Goal: Find contact information: Find contact information

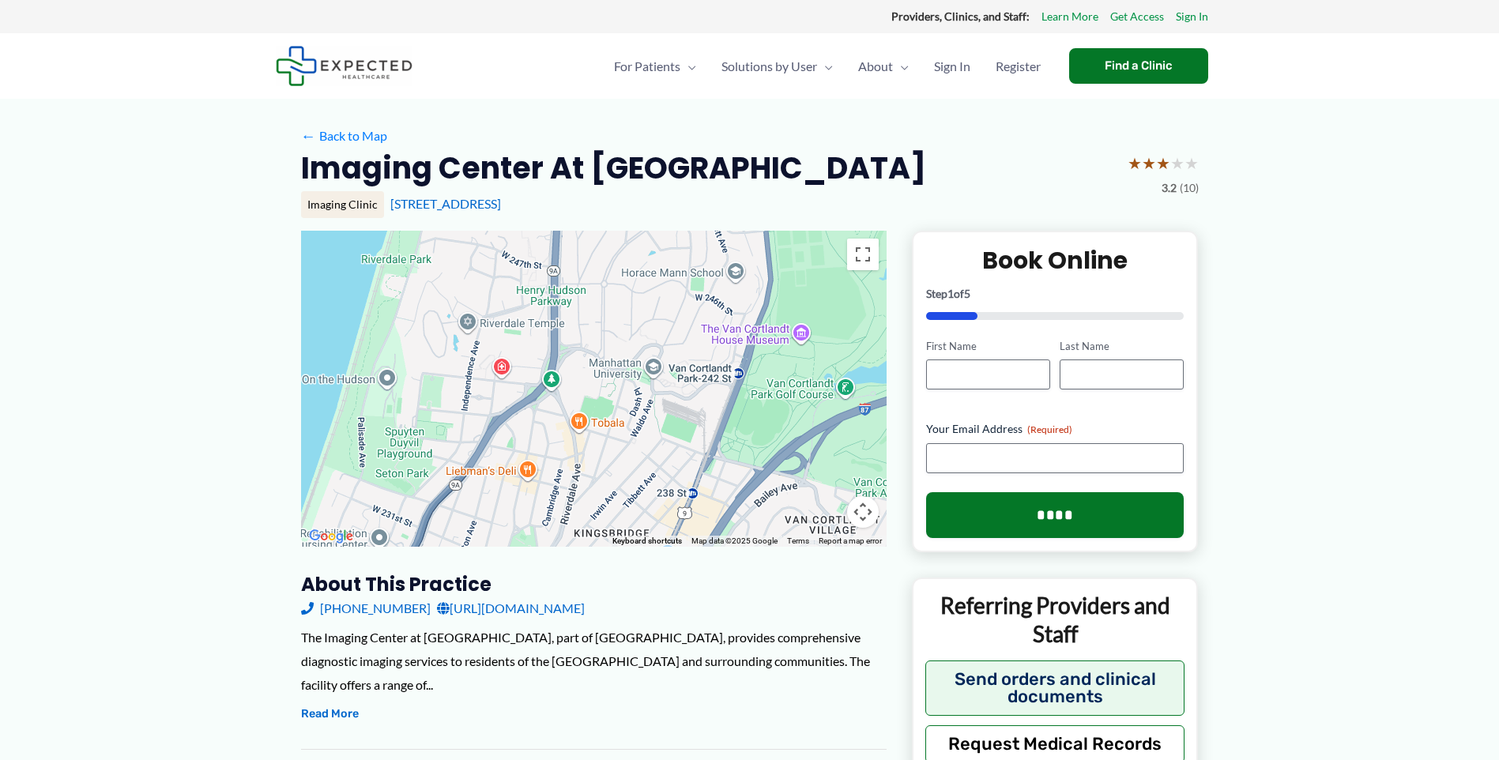
drag, startPoint x: 457, startPoint y: 315, endPoint x: 431, endPoint y: 542, distance: 228.2
click at [431, 544] on div at bounding box center [593, 389] width 585 height 316
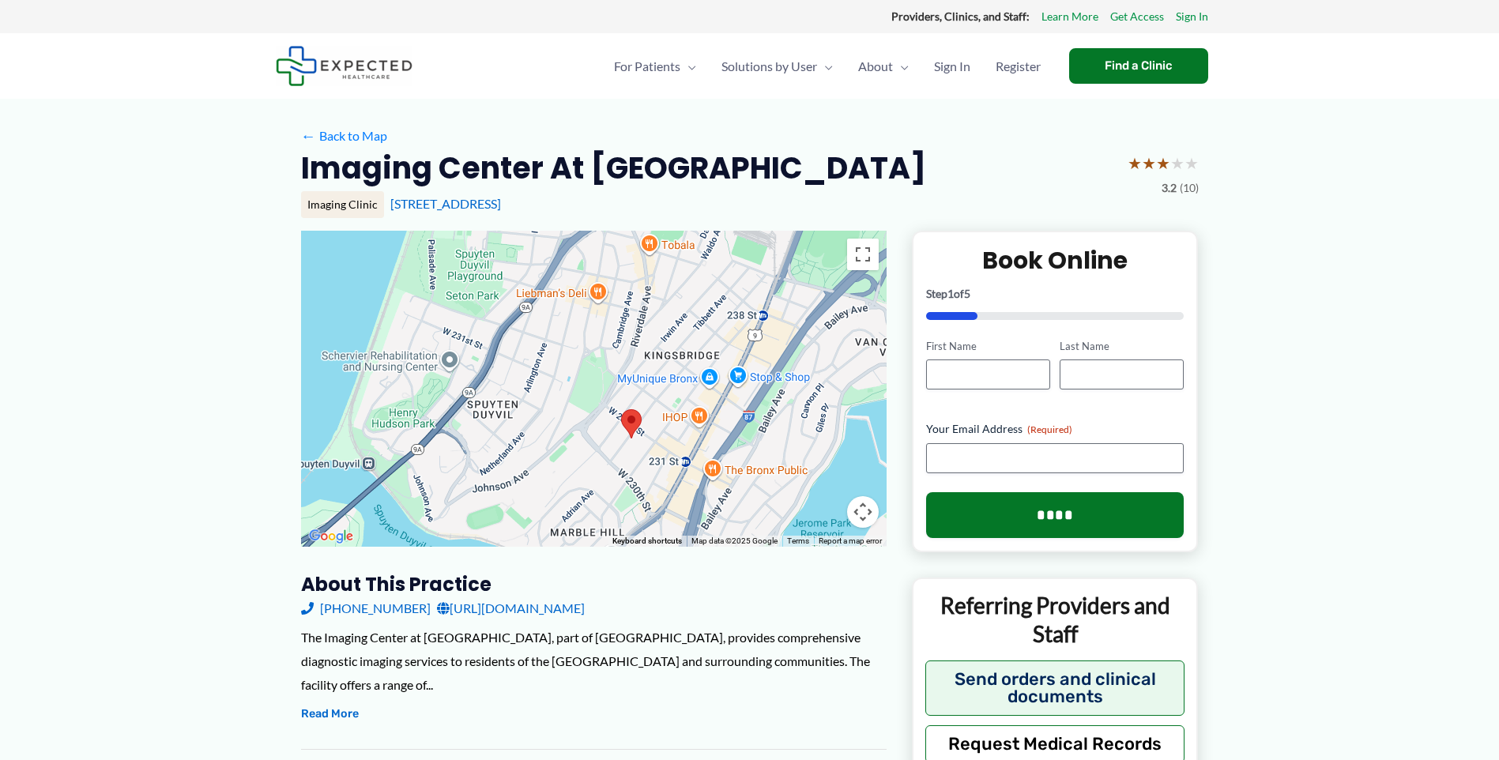
drag, startPoint x: 563, startPoint y: 431, endPoint x: 628, endPoint y: 249, distance: 192.9
click at [628, 249] on div at bounding box center [593, 389] width 585 height 316
click at [630, 420] on img at bounding box center [631, 422] width 21 height 29
drag, startPoint x: 167, startPoint y: 385, endPoint x: 187, endPoint y: 199, distance: 186.8
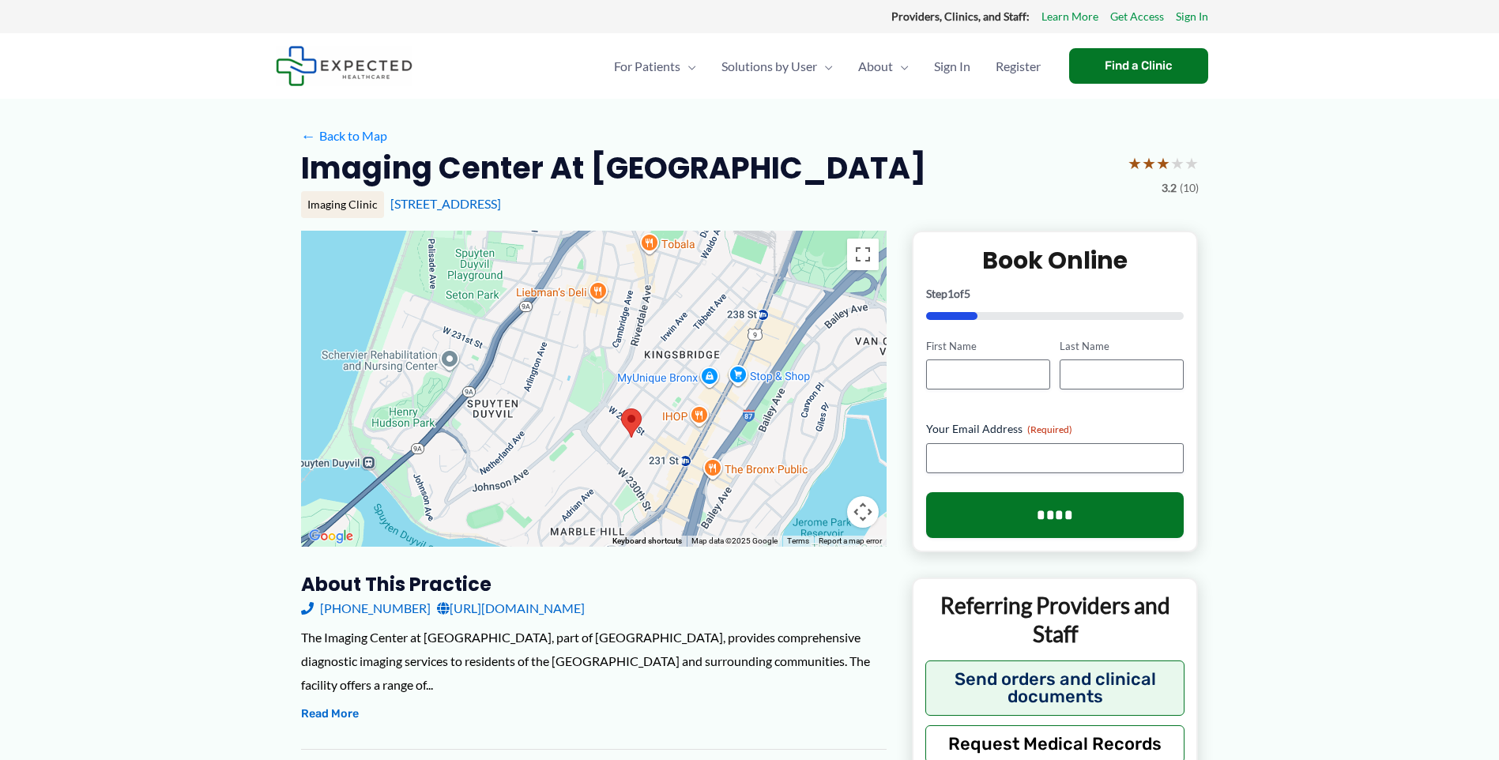
click at [627, 649] on div "The Imaging Center at [GEOGRAPHIC_DATA], part of [GEOGRAPHIC_DATA], provides co…" at bounding box center [593, 661] width 585 height 70
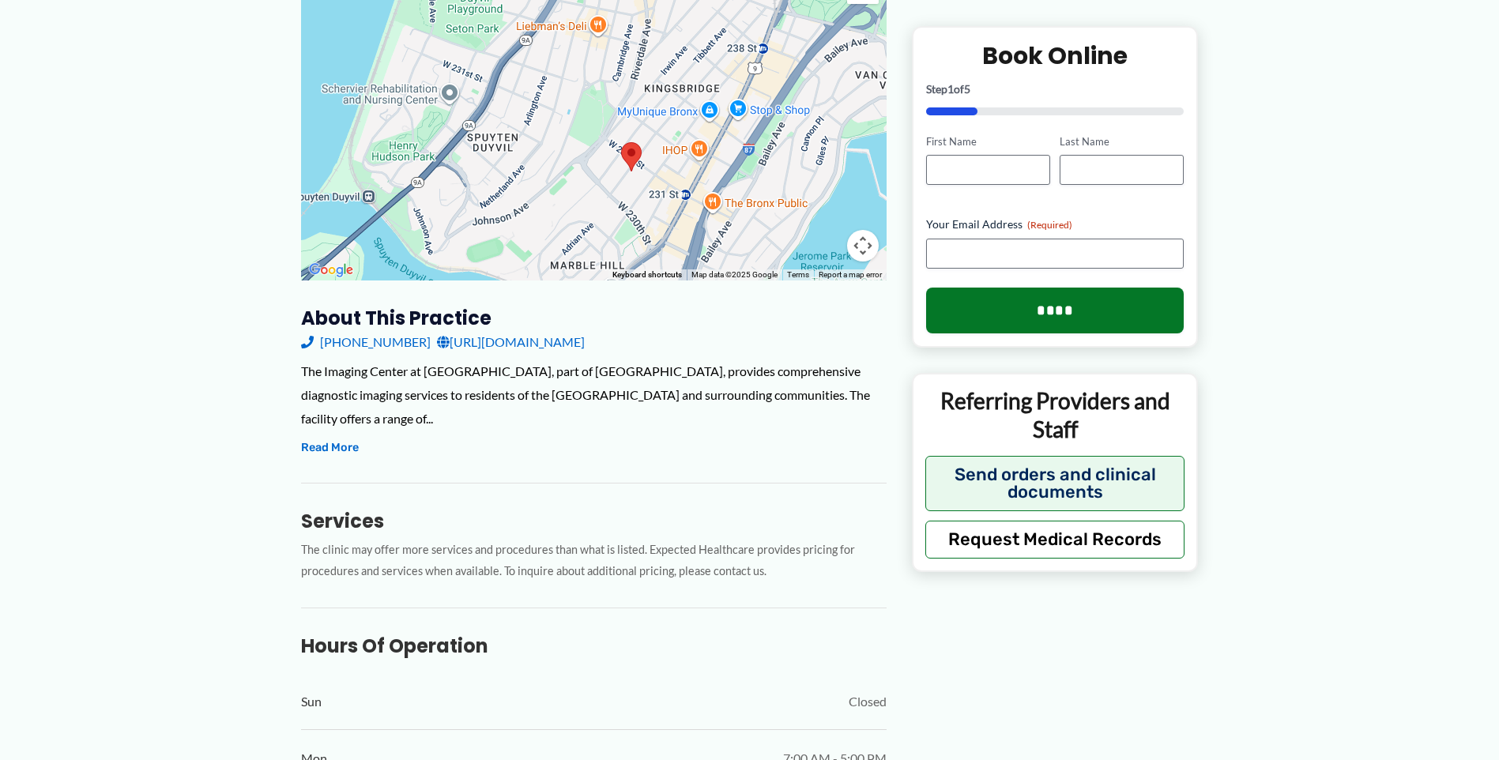
scroll to position [474, 0]
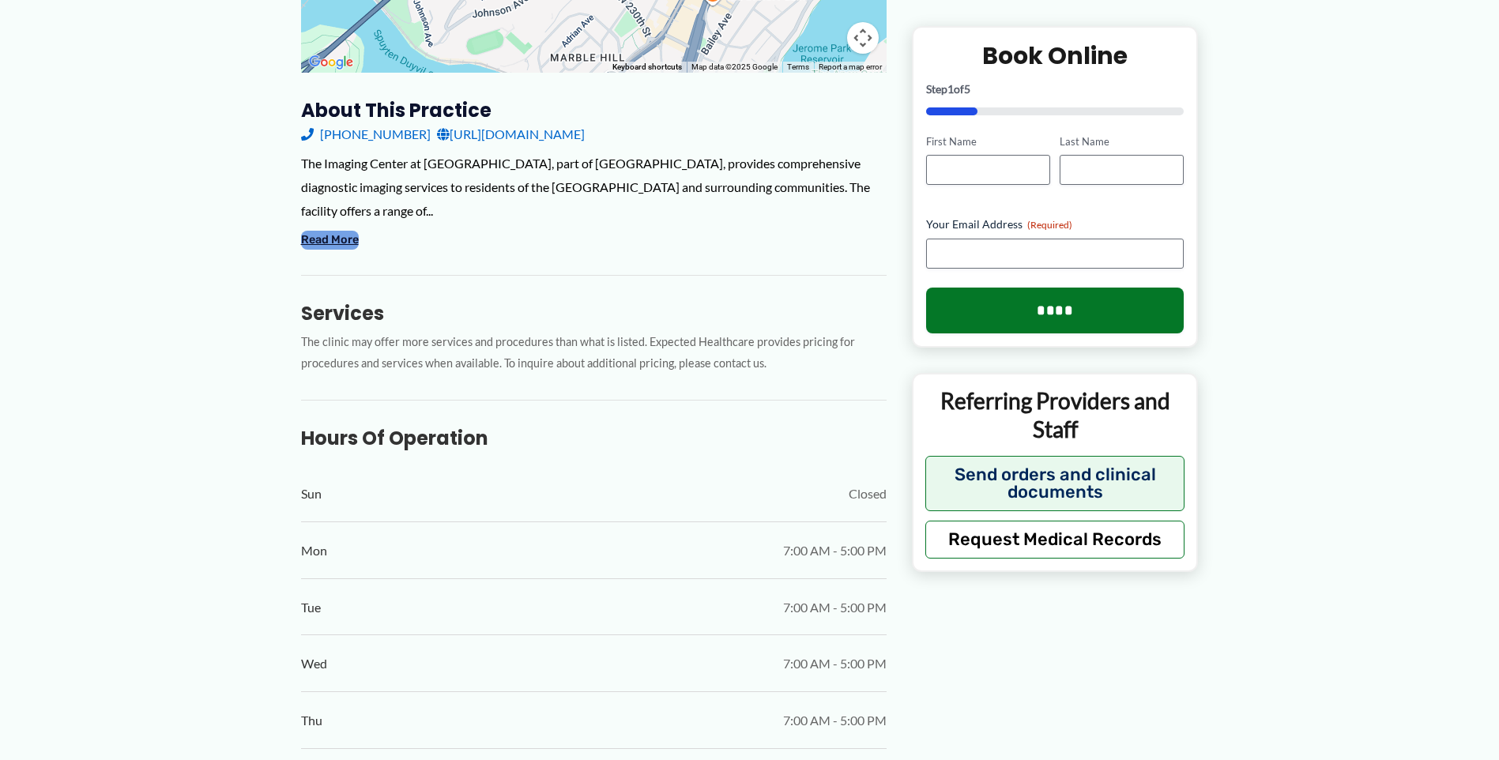
click at [334, 231] on button "Read More" at bounding box center [330, 240] width 58 height 19
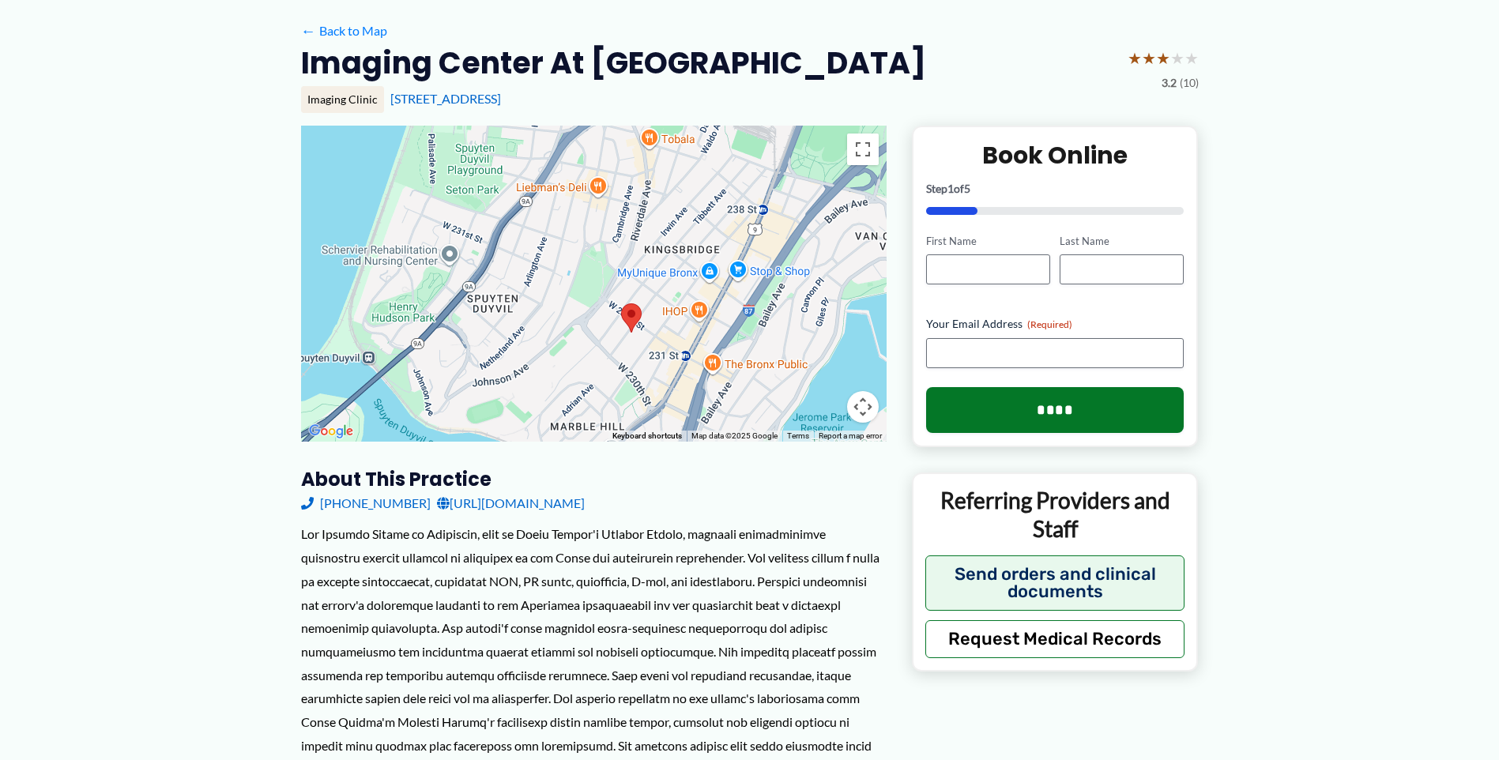
scroll to position [0, 0]
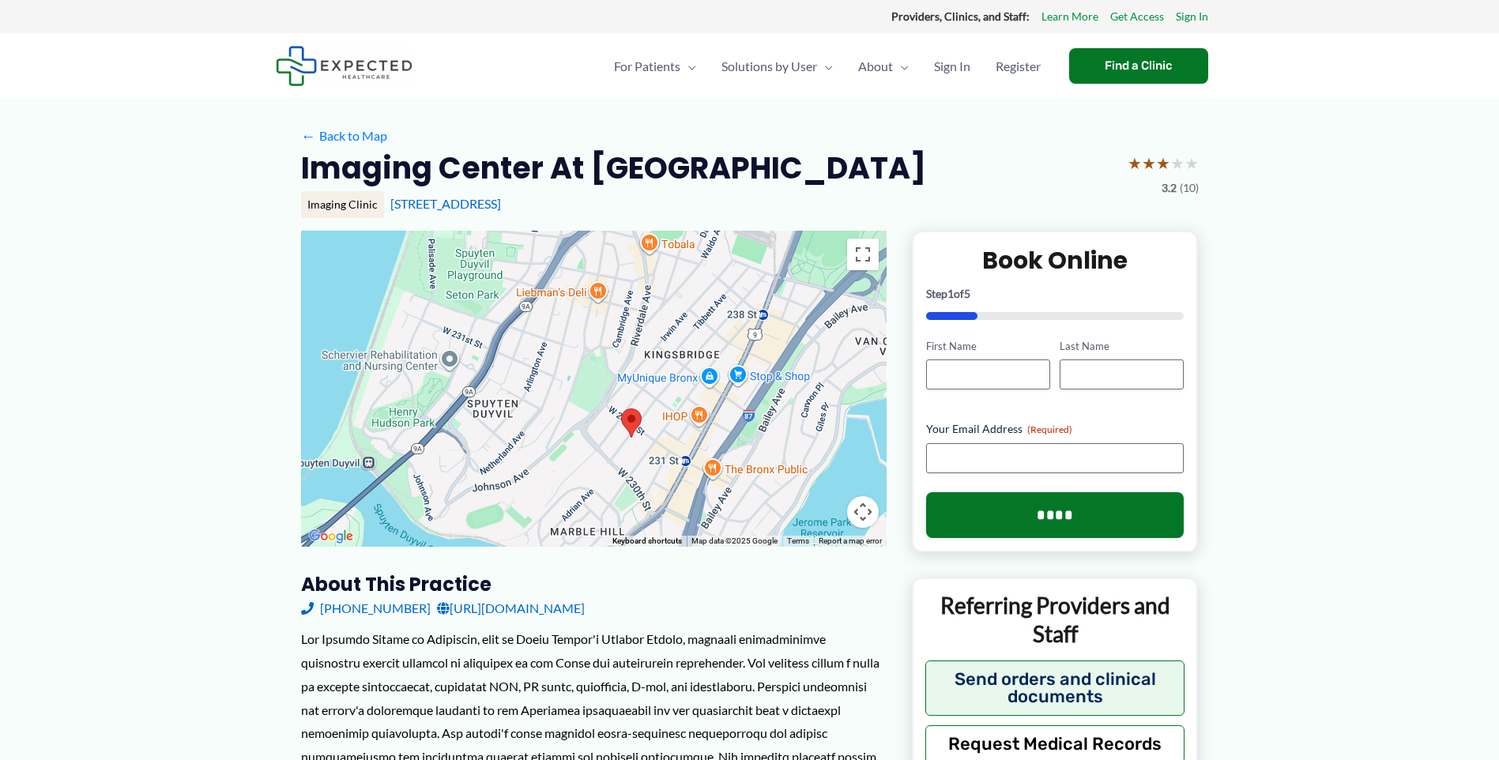
click at [529, 610] on link "[URL][DOMAIN_NAME]" at bounding box center [511, 608] width 148 height 24
drag, startPoint x: 130, startPoint y: 168, endPoint x: 86, endPoint y: 15, distance: 159.5
